Goal: Task Accomplishment & Management: Use online tool/utility

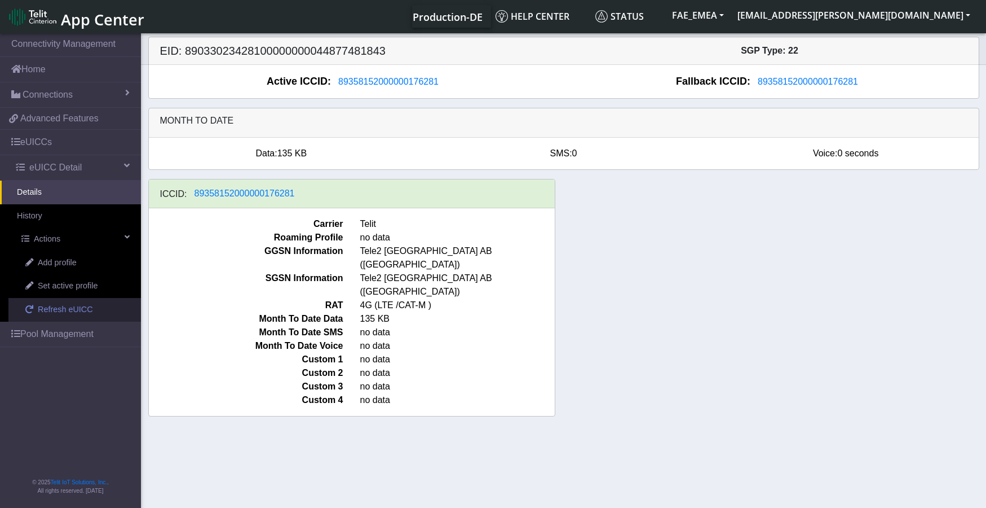
click at [47, 307] on span "Refresh eUICC" at bounding box center [65, 309] width 55 height 12
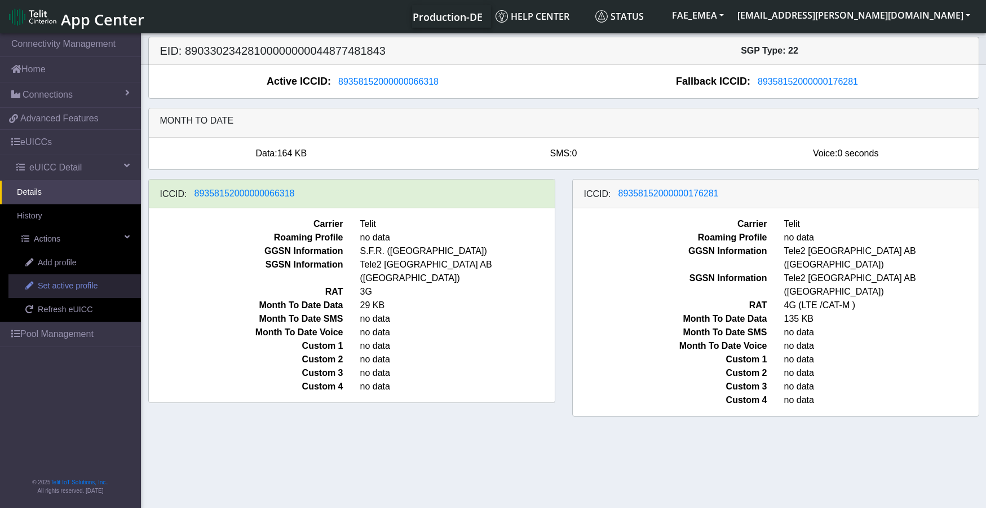
click at [73, 284] on span "Set active profile" at bounding box center [68, 286] width 60 height 12
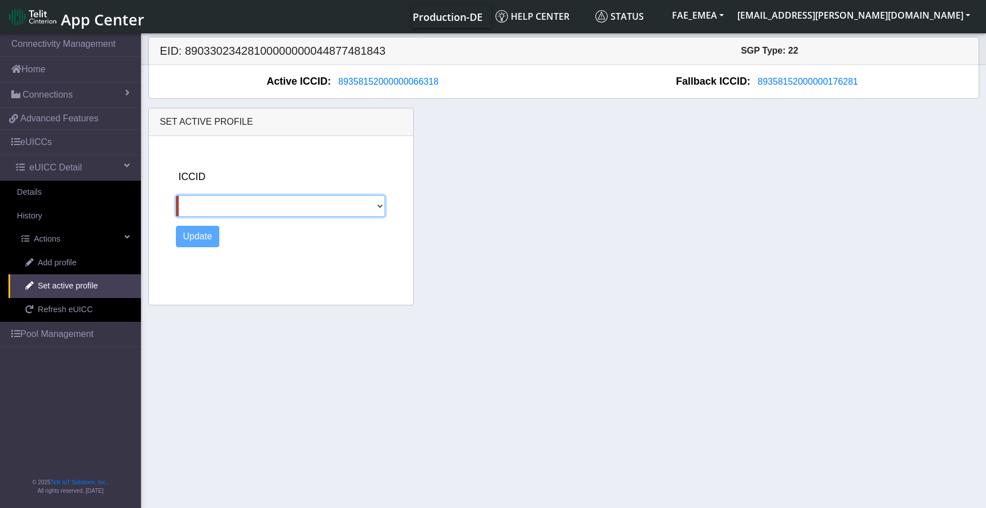
click at [371, 207] on select "89358152000000176281" at bounding box center [281, 205] width 210 height 21
select select "89358152000000176281"
click at [176, 195] on select "89358152000000176281" at bounding box center [281, 205] width 210 height 21
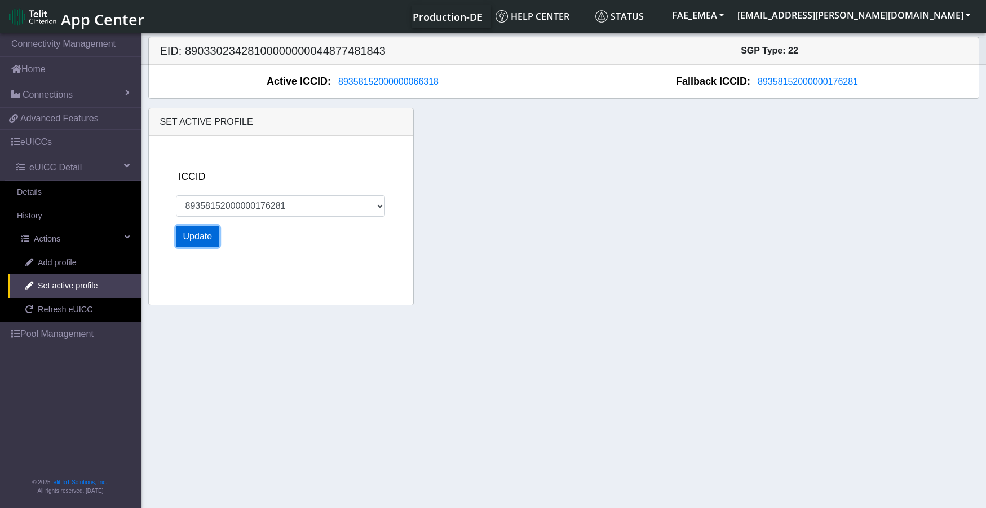
click at [200, 239] on button "Update" at bounding box center [198, 236] width 44 height 21
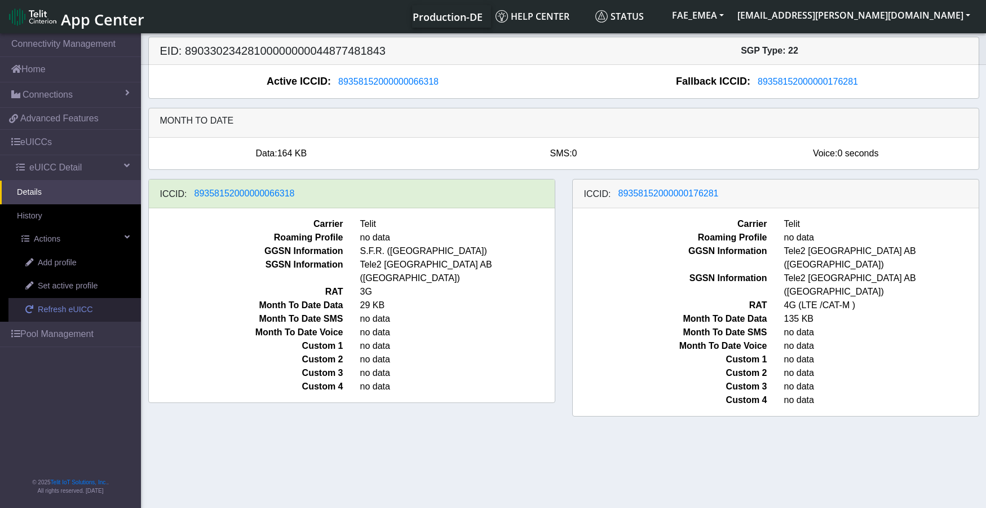
click at [65, 308] on span "Refresh eUICC" at bounding box center [65, 309] width 55 height 12
click at [332, 203] on div "ICCID: [TECHNICAL_ID]" at bounding box center [352, 193] width 406 height 29
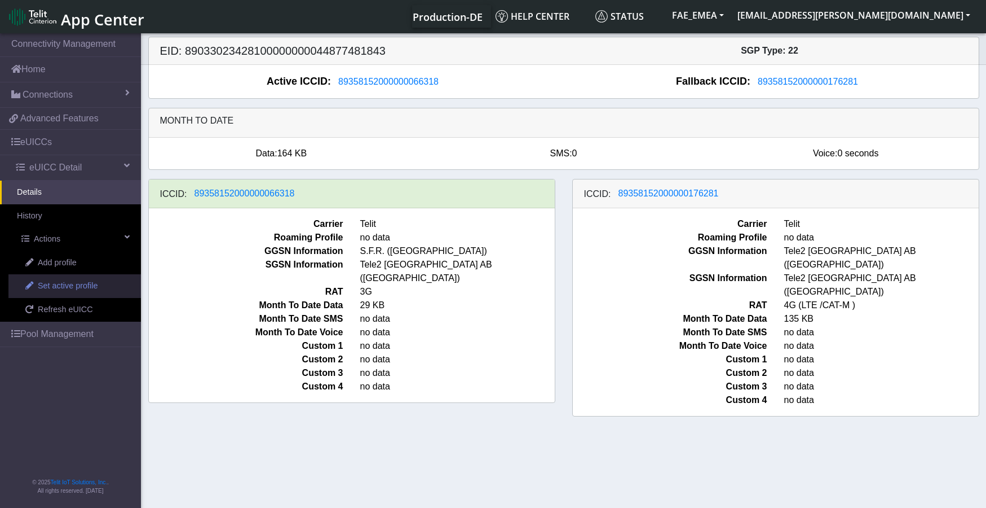
click at [37, 287] on link "Set active profile" at bounding box center [74, 286] width 133 height 24
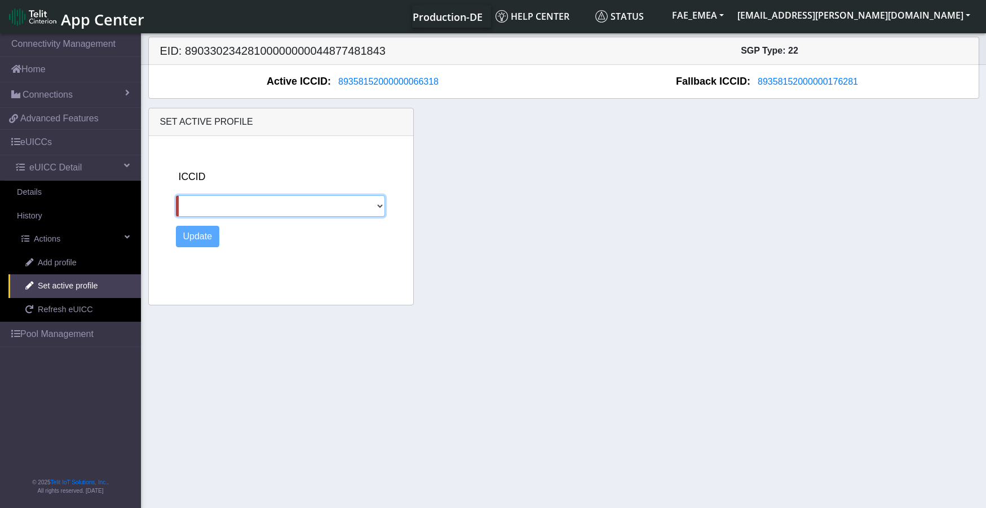
click at [382, 204] on select "89358152000000176281" at bounding box center [281, 205] width 210 height 21
select select "89358152000000176281"
click at [176, 195] on select "89358152000000176281" at bounding box center [281, 205] width 210 height 21
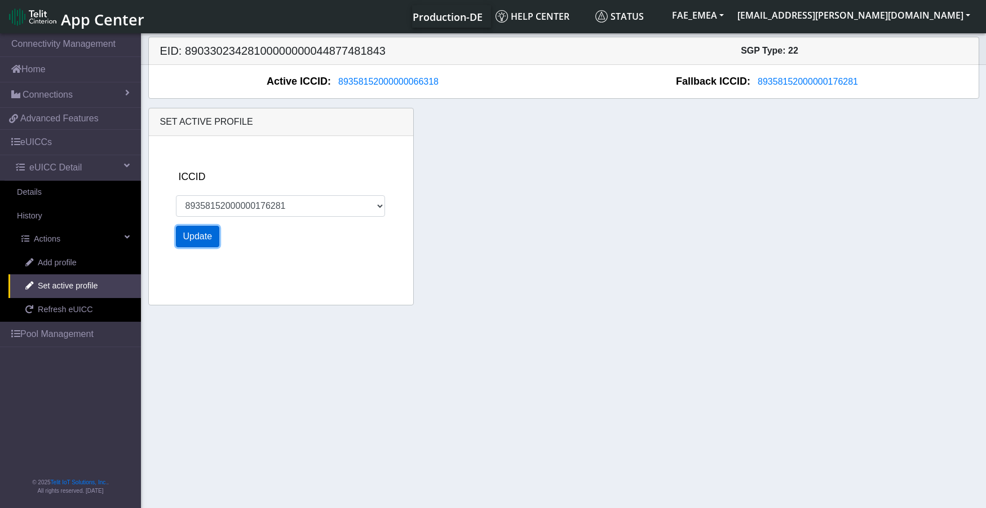
click at [198, 238] on button "Update" at bounding box center [198, 236] width 44 height 21
